Goal: Information Seeking & Learning: Find specific fact

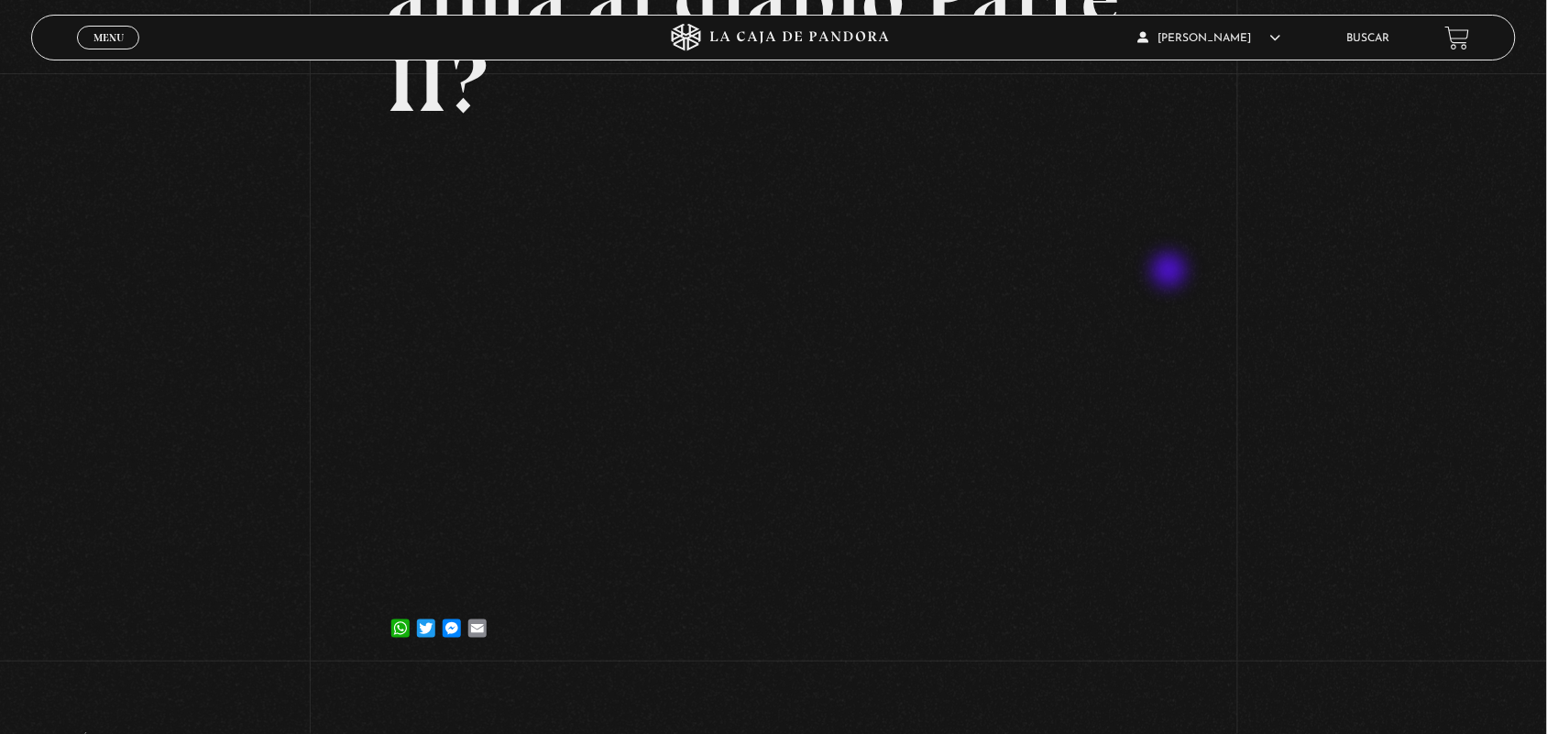
scroll to position [312, 0]
click at [742, 18] on header "Menu Cerrar ANGELA LUCIANO En vivos Pandora Centinelas Mi cuenta Salir Buscar" at bounding box center [773, 38] width 1485 height 46
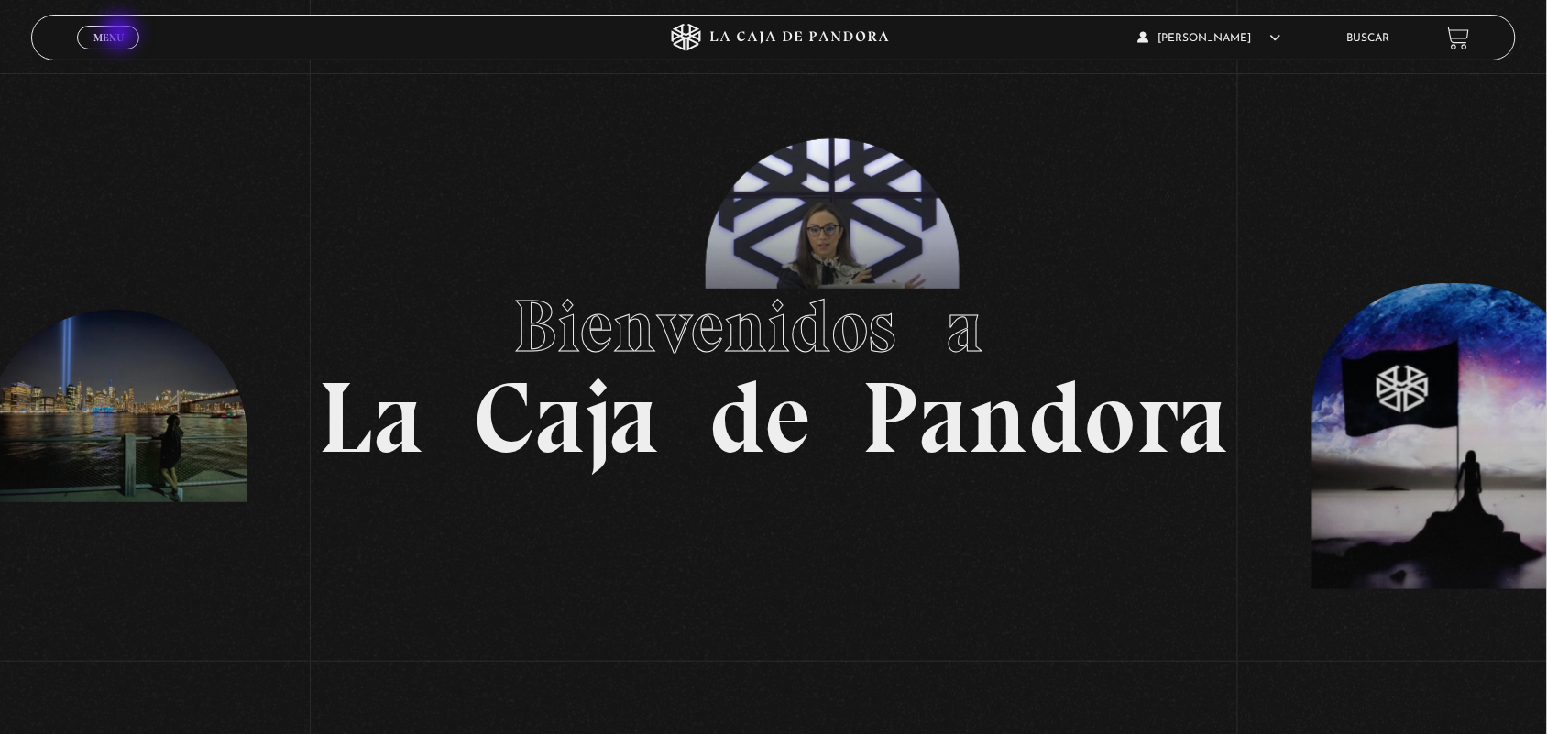
click at [121, 34] on span "Menu" at bounding box center [108, 37] width 30 height 11
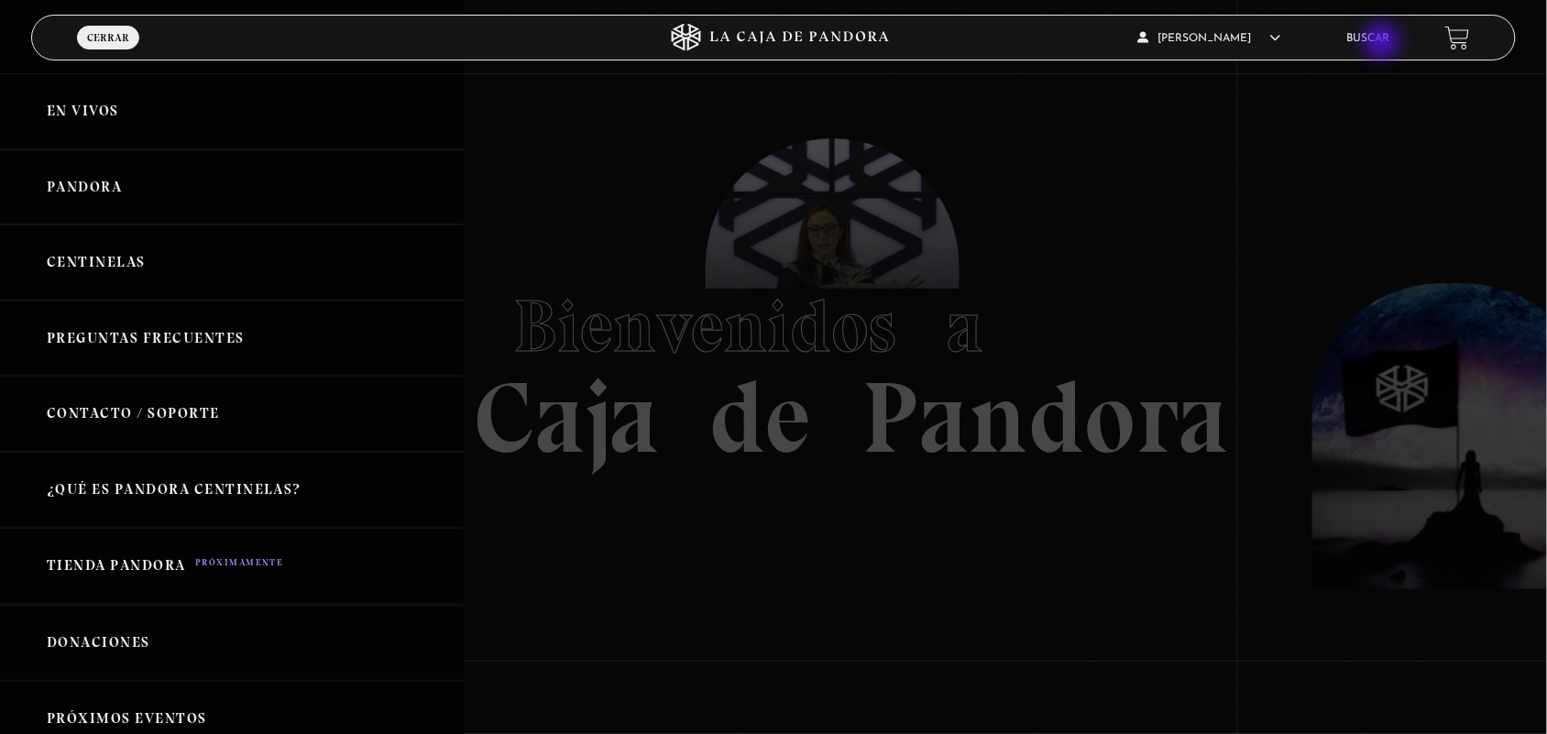
click at [1384, 43] on li "Buscar" at bounding box center [1368, 38] width 43 height 28
click at [1378, 43] on li "Buscar" at bounding box center [1368, 38] width 43 height 28
click at [1371, 39] on link "Buscar" at bounding box center [1368, 38] width 43 height 11
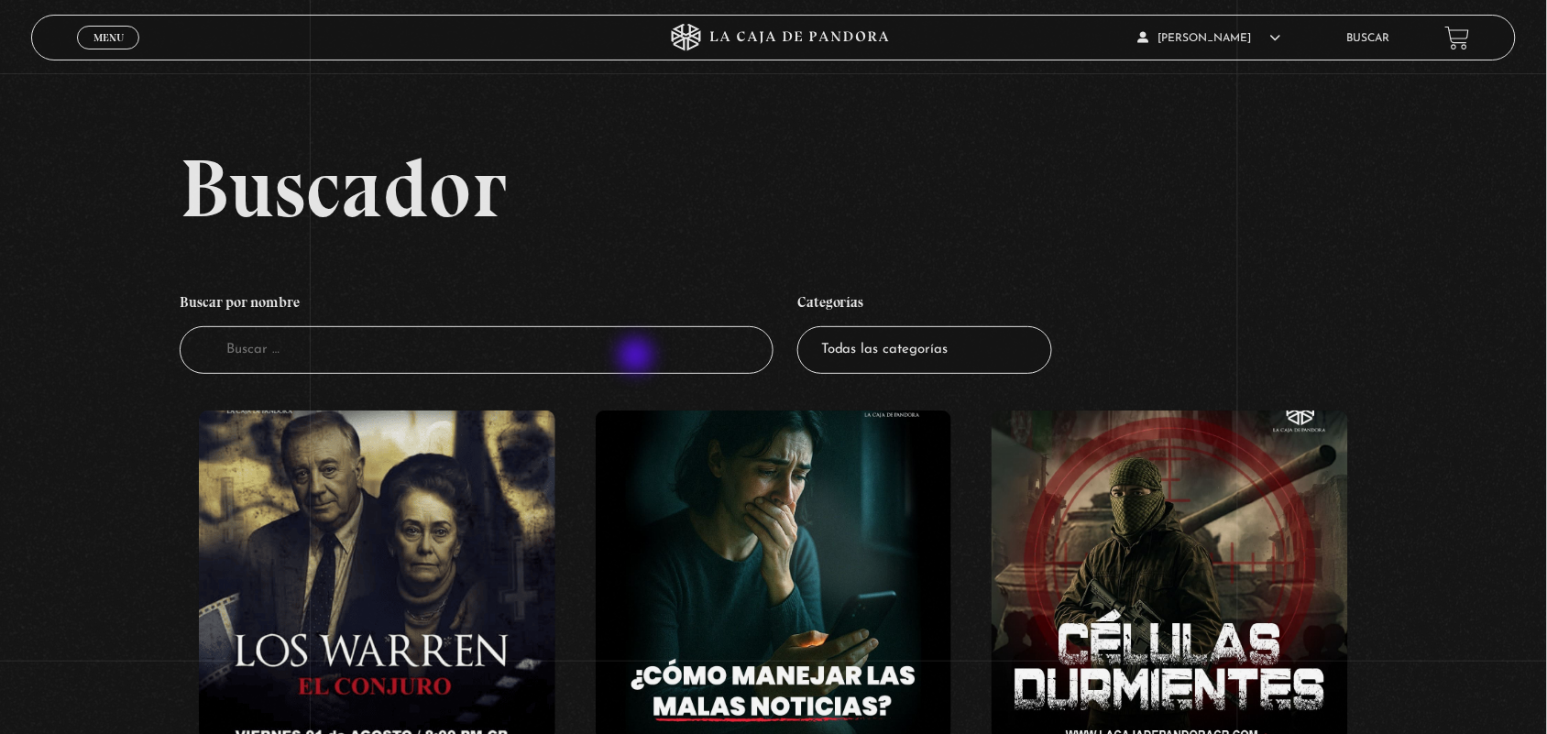
click at [635, 356] on input "Buscador" at bounding box center [477, 350] width 594 height 49
type input "vaticano"
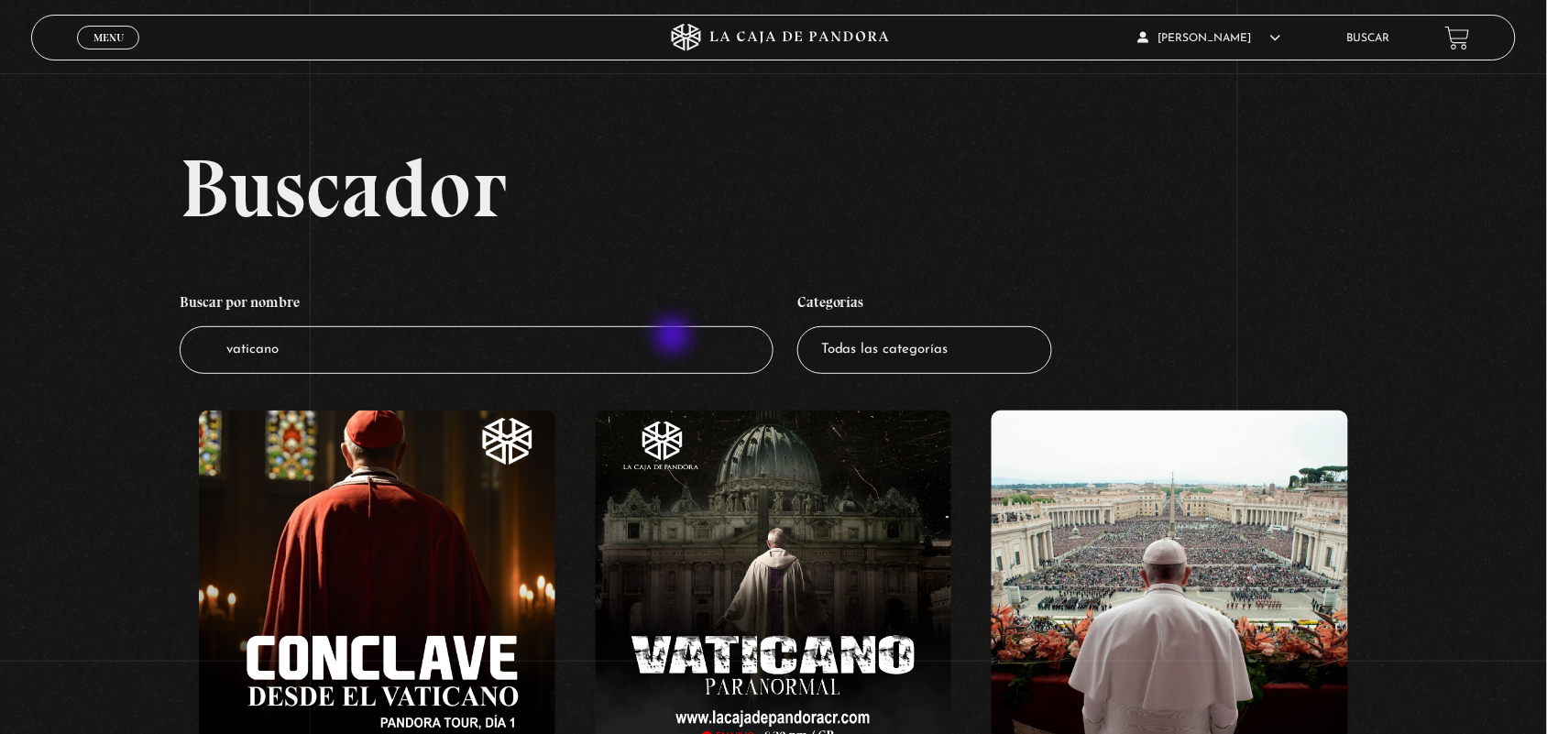
click at [675, 337] on input "vaticano" at bounding box center [477, 350] width 594 height 49
type input "v"
type input "masoneri"
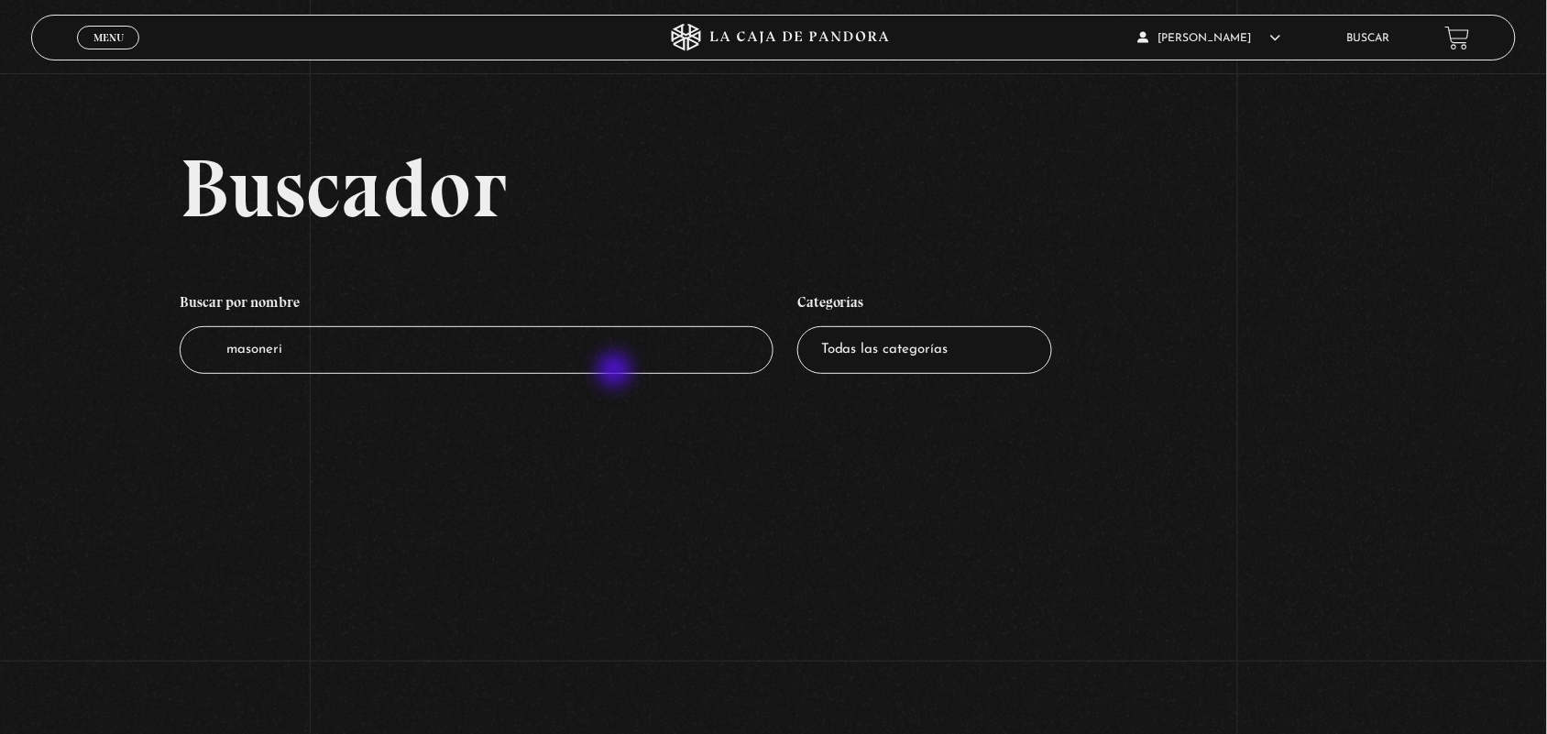
click at [617, 372] on input "masoneri" at bounding box center [477, 350] width 594 height 49
type input "mason"
click at [617, 372] on input "[PERSON_NAME]" at bounding box center [477, 350] width 594 height 49
type input "mas"
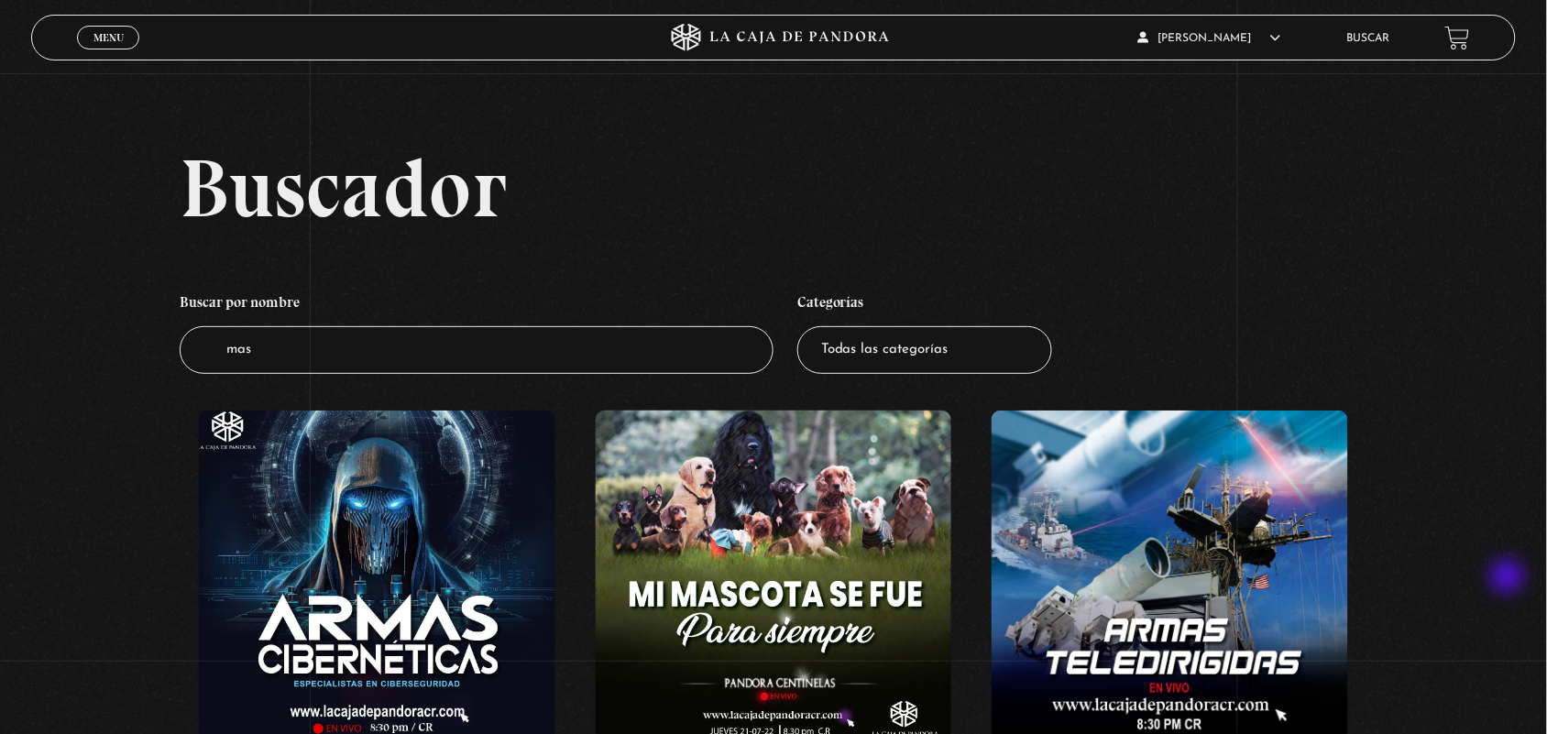
click at [1510, 578] on div "Buscador Buscar por nombre Buscador mas Categorías Todas las categorías 11:11 H…" at bounding box center [773, 683] width 1547 height 1073
click at [606, 354] on input "mas" at bounding box center [477, 350] width 594 height 49
type input "m"
type input "vaticano"
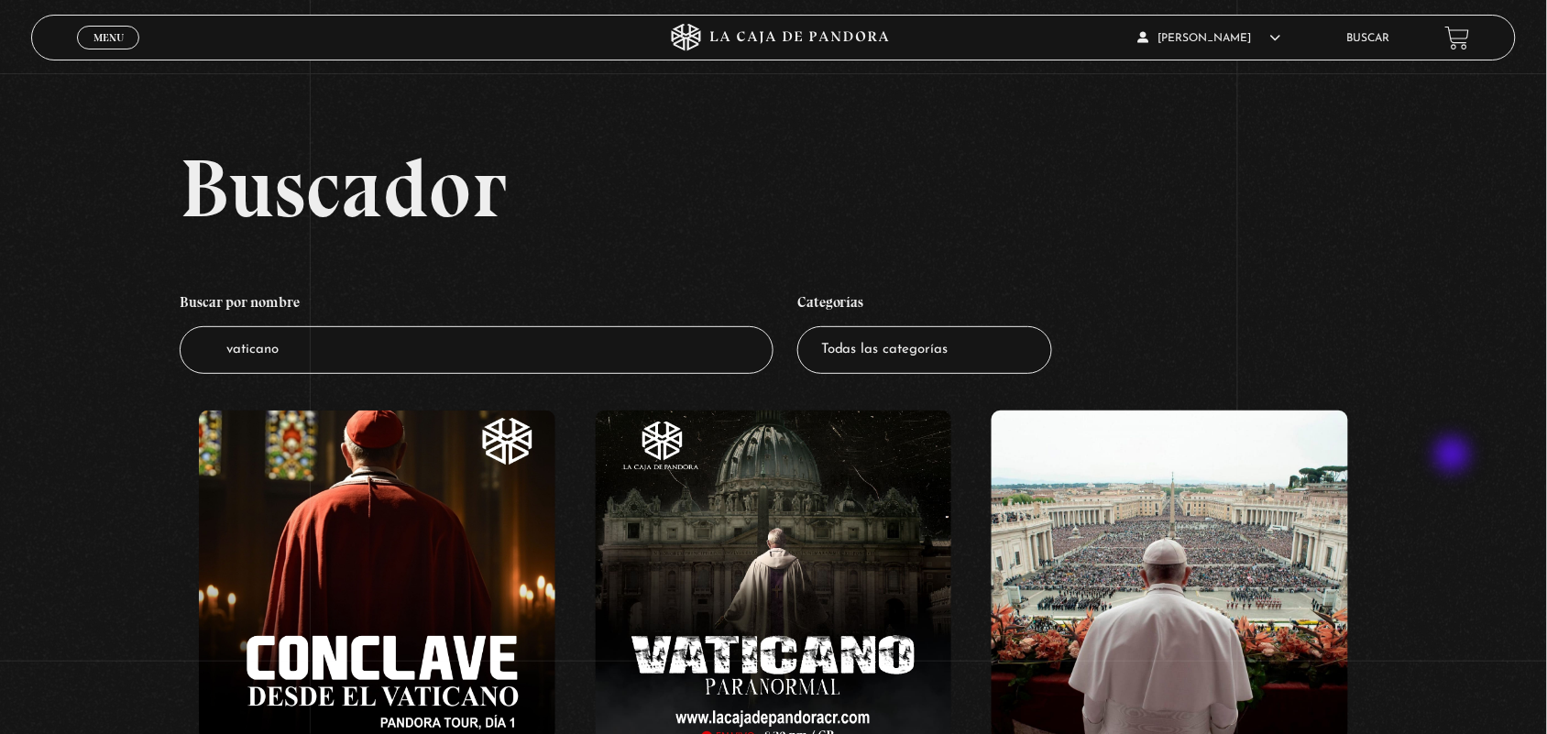
scroll to position [642, 0]
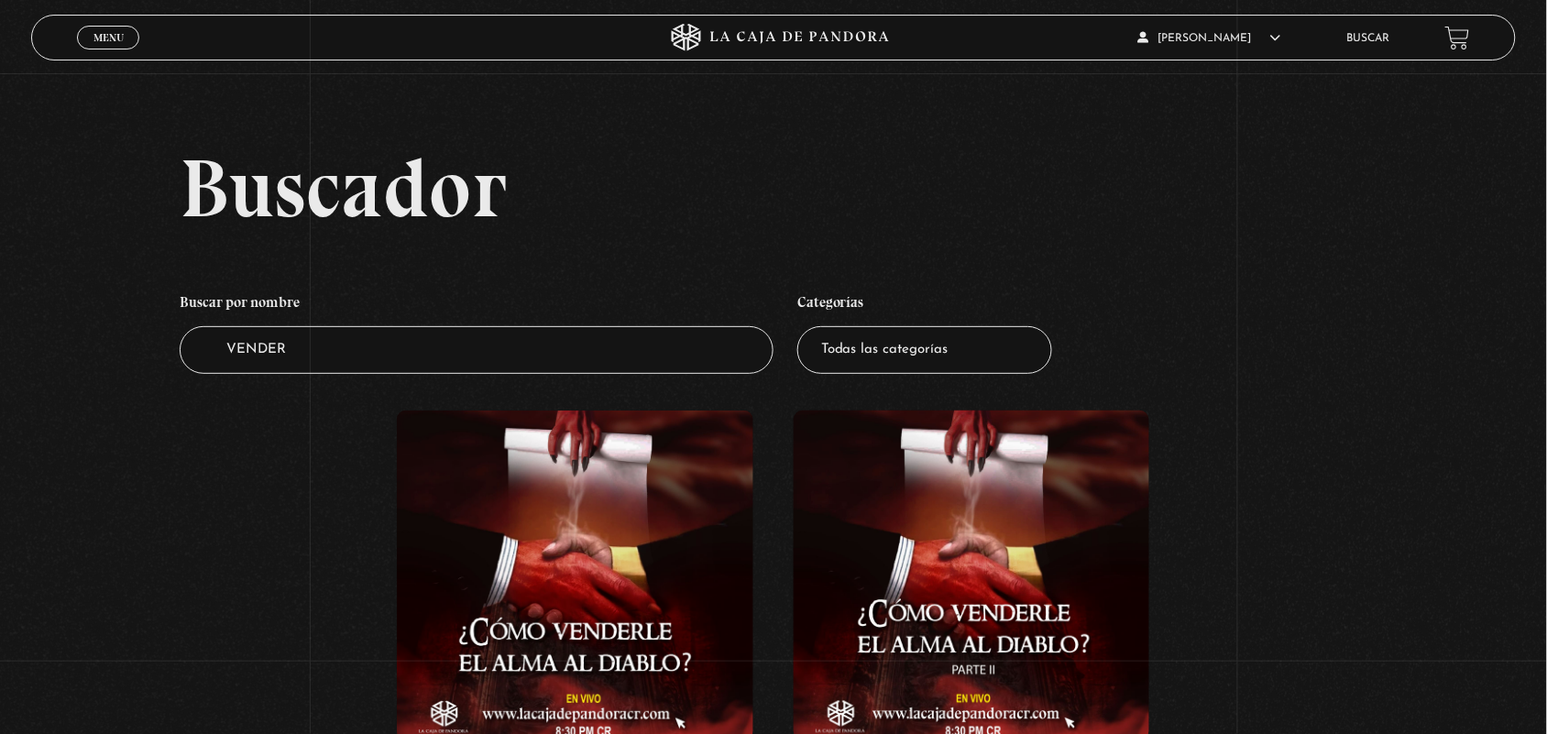
click at [923, 730] on figure at bounding box center [972, 576] width 357 height 330
click at [910, 592] on figure at bounding box center [972, 576] width 357 height 330
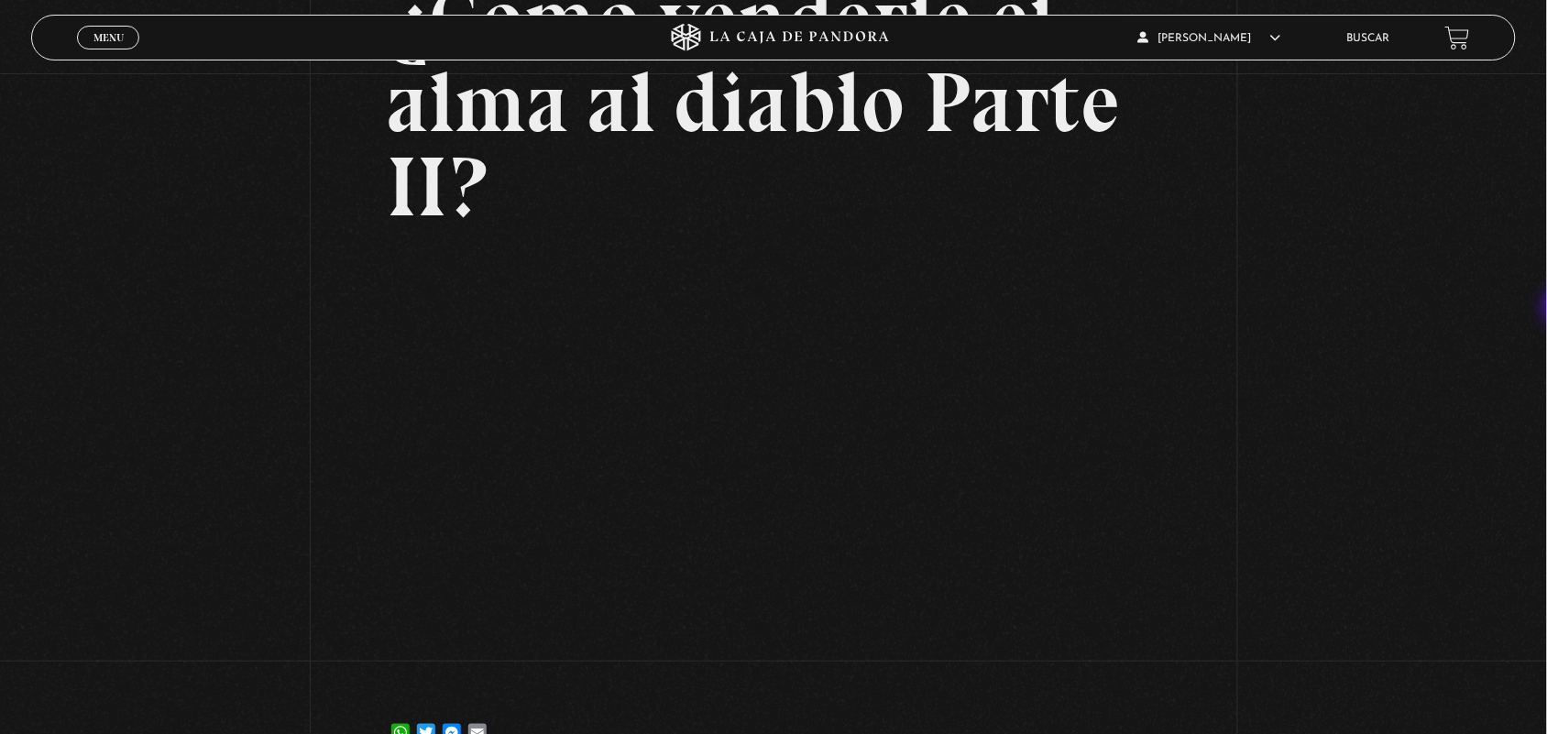
scroll to position [236, 0]
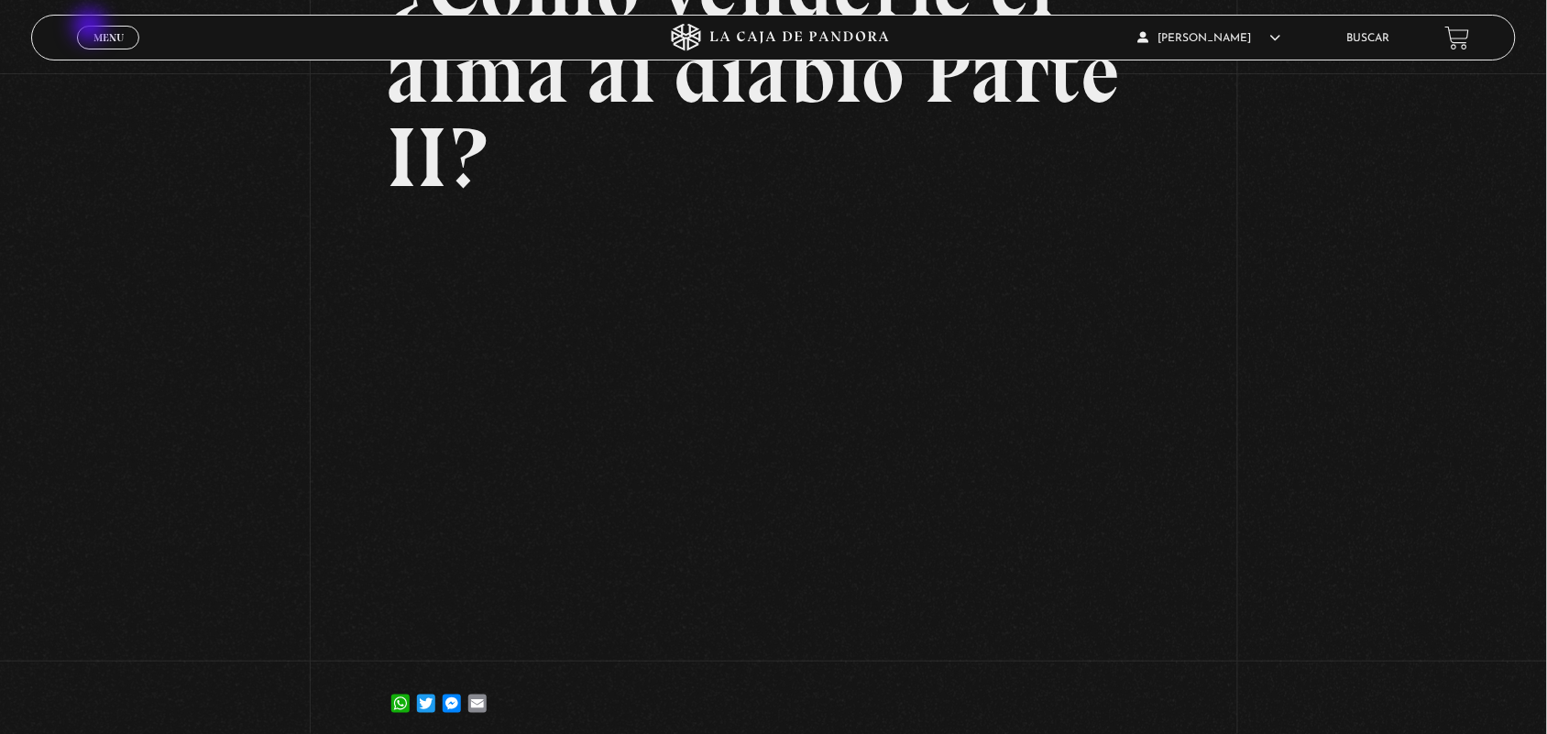
click at [92, 27] on link "Menu Cerrar" at bounding box center [108, 38] width 62 height 24
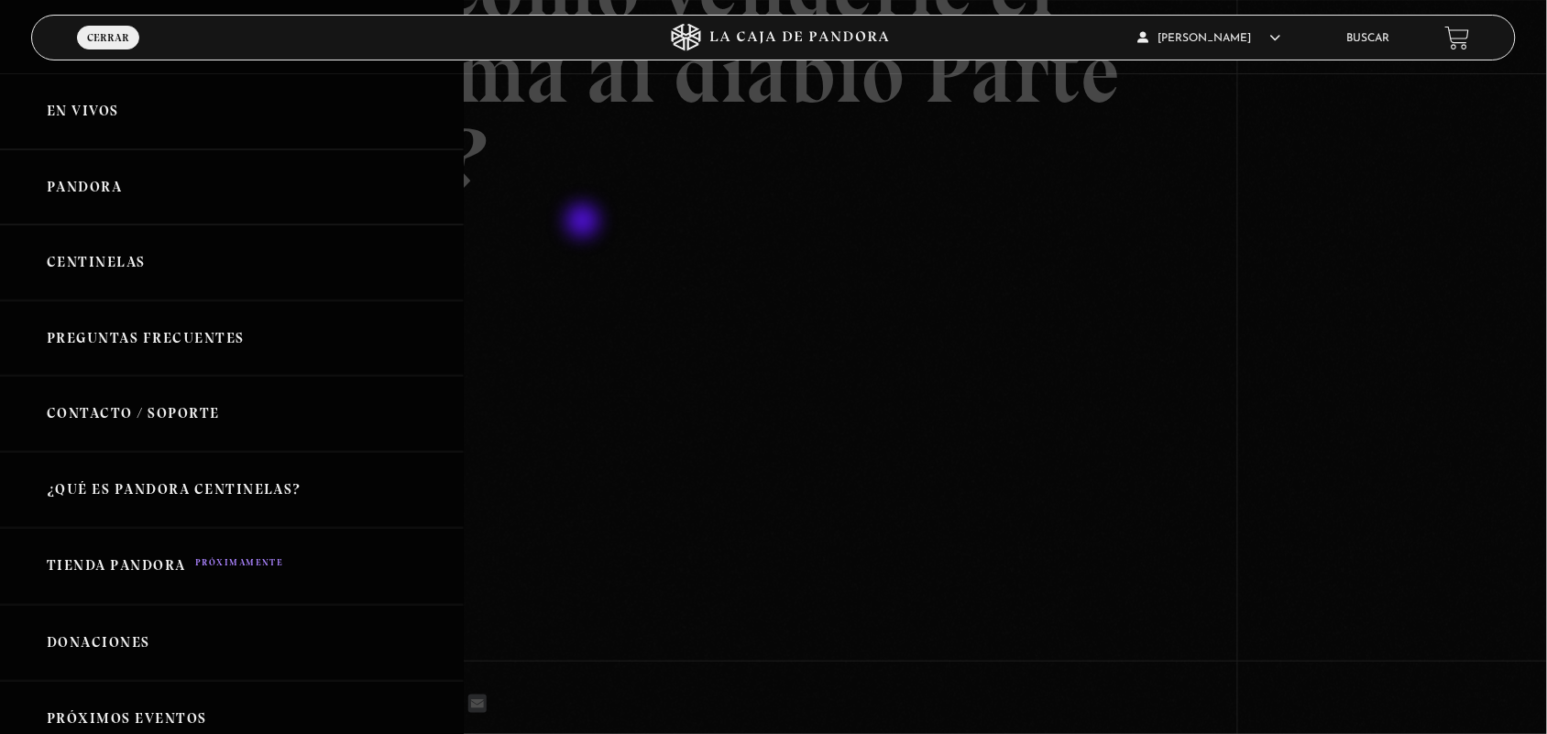
click at [585, 223] on div at bounding box center [773, 367] width 1547 height 734
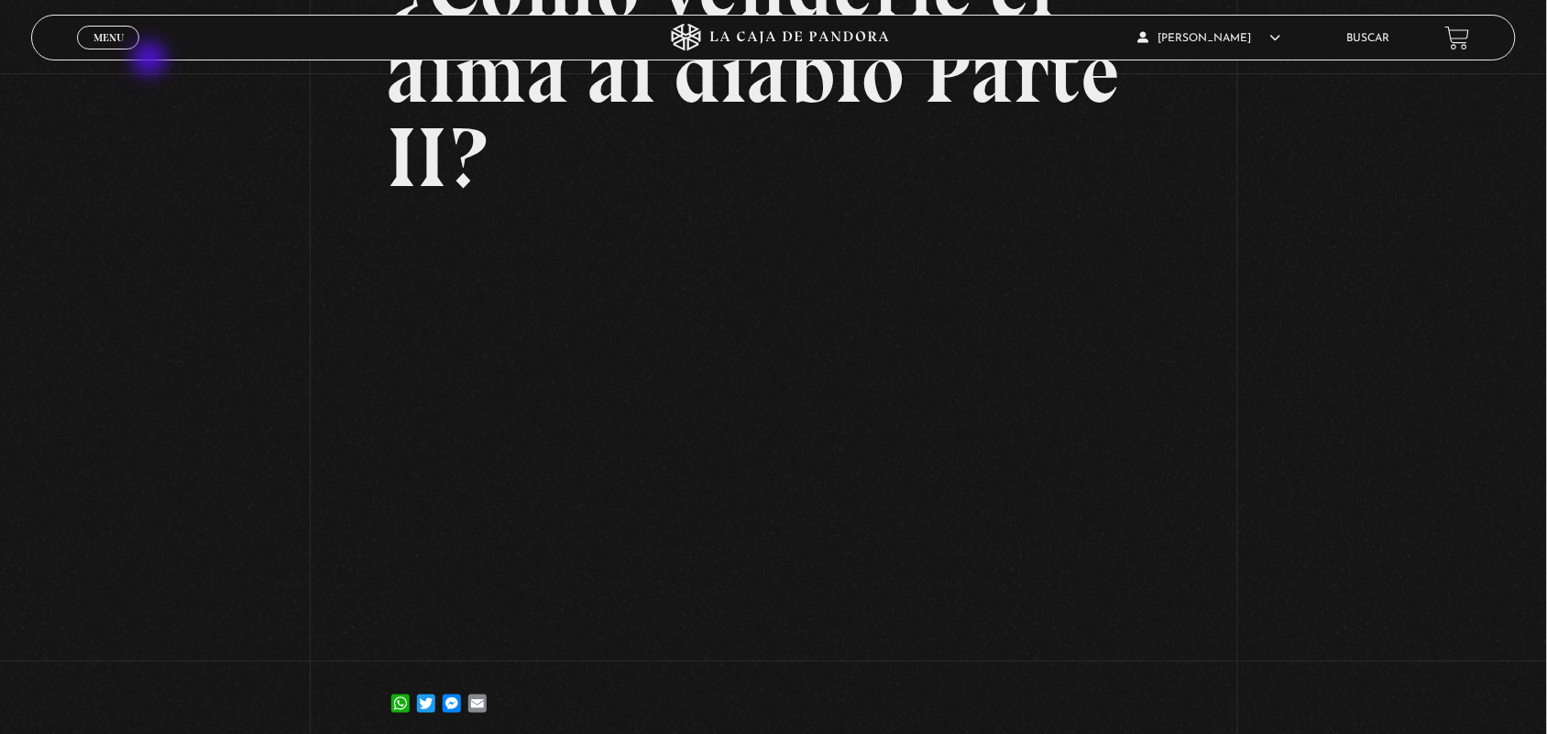
click at [148, 60] on div "Volver 25 abril, 2023 ¿Cómo venderle el alma al diablo Parte II? WhatsApp Twitt…" at bounding box center [773, 291] width 1547 height 909
click at [137, 57] on div "Menu Cerrar" at bounding box center [309, 38] width 464 height 44
click at [113, 39] on span "Menu" at bounding box center [108, 37] width 30 height 11
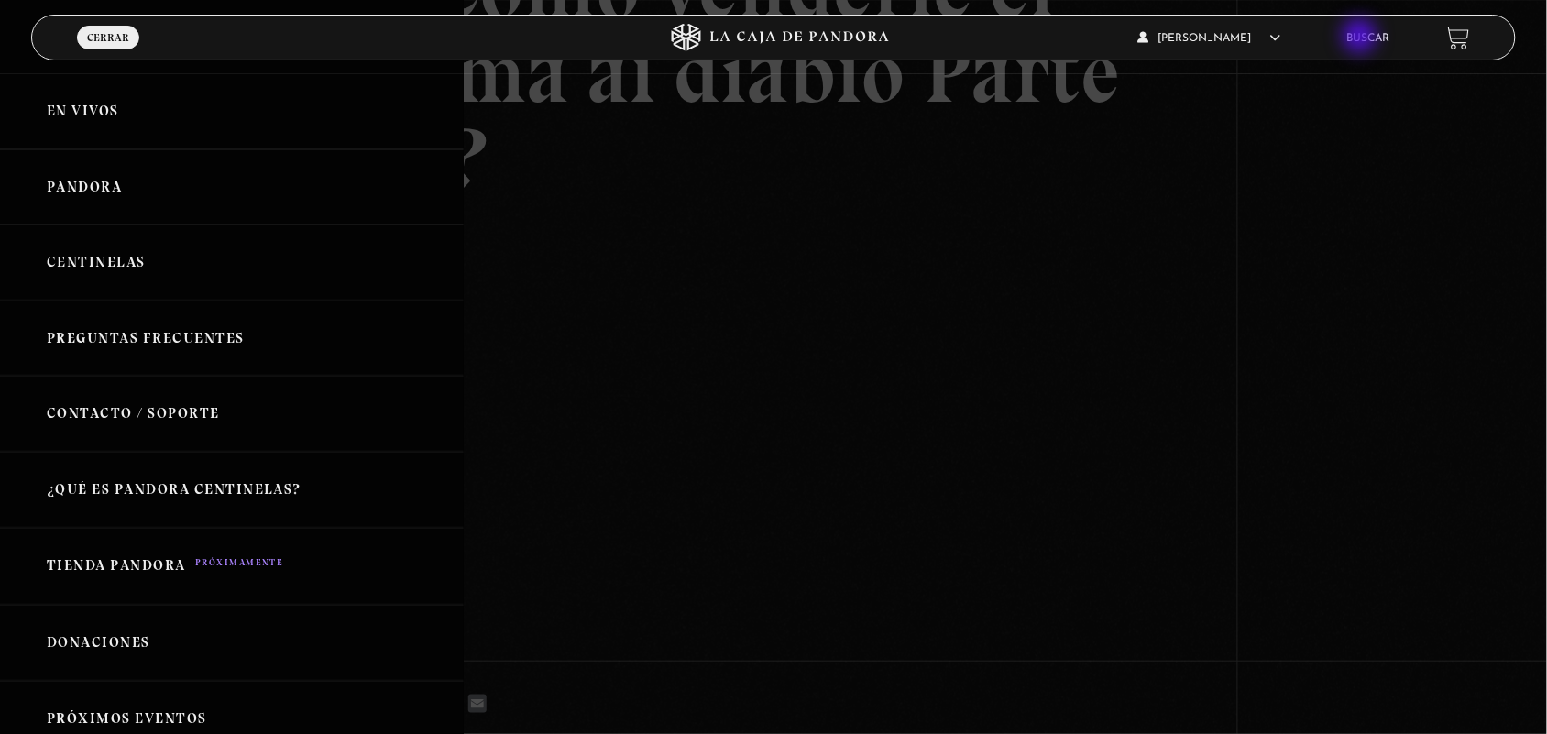
click at [1362, 38] on link "Buscar" at bounding box center [1368, 38] width 43 height 11
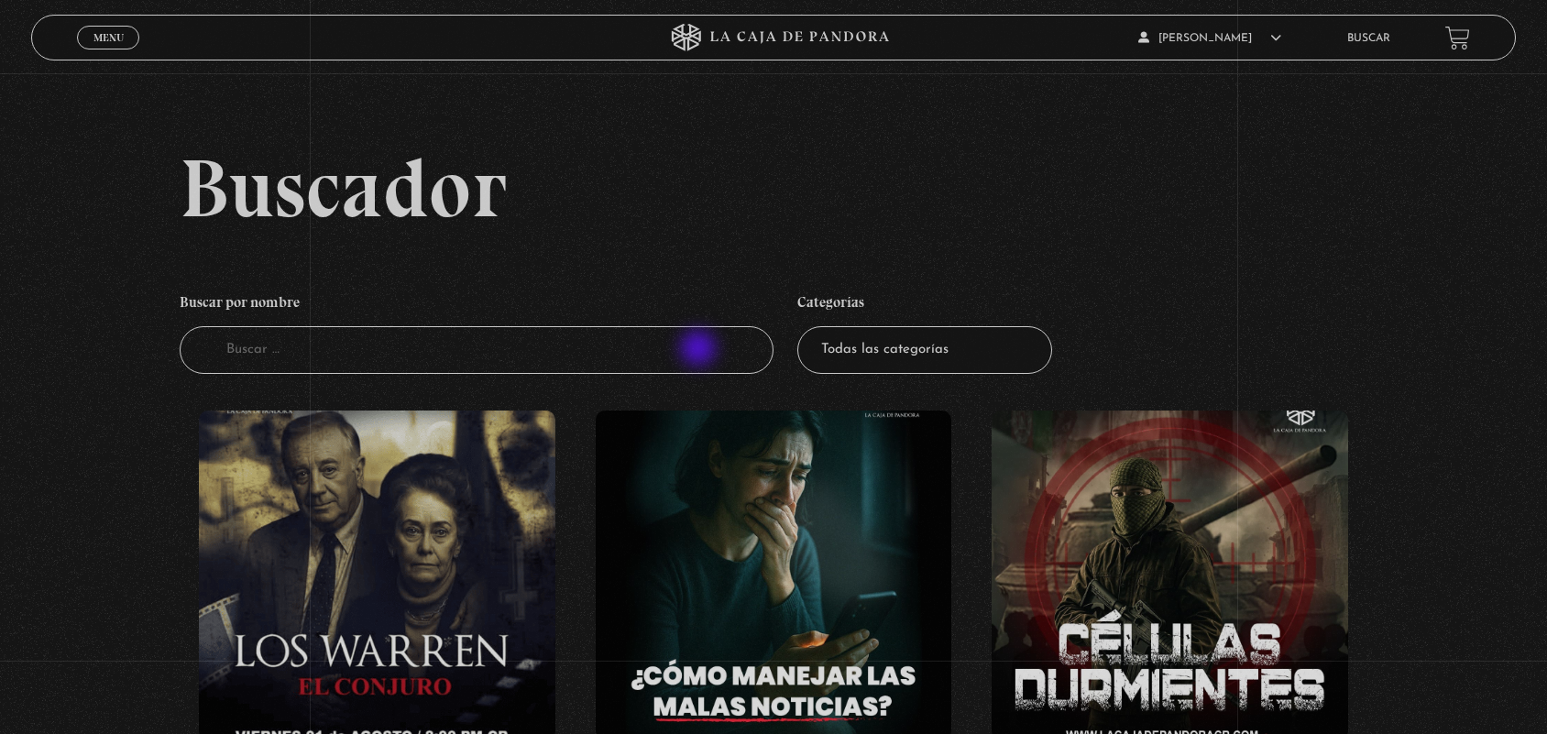
click at [688, 368] on input "Buscador" at bounding box center [477, 350] width 594 height 49
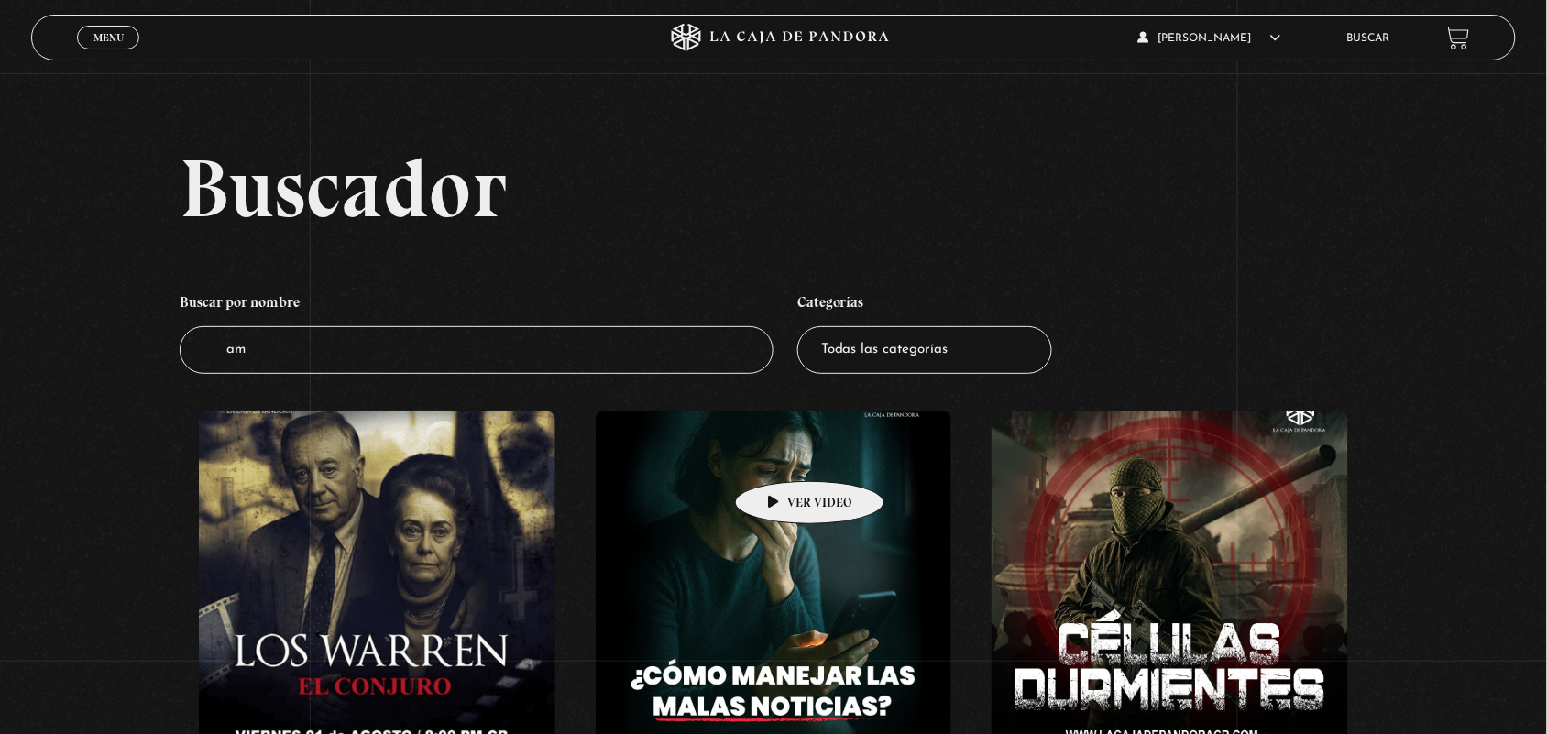
type input "a"
type input "mar"
